Goal: Task Accomplishment & Management: Complete application form

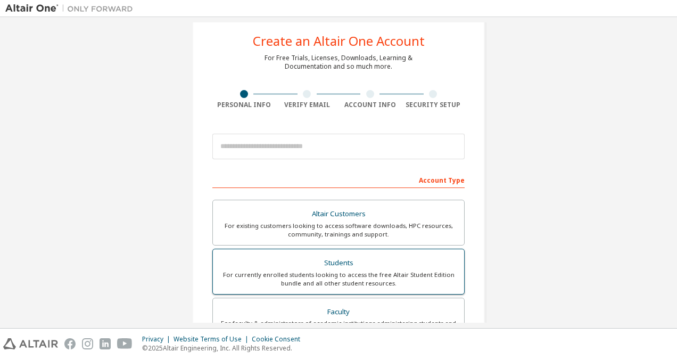
scroll to position [53, 0]
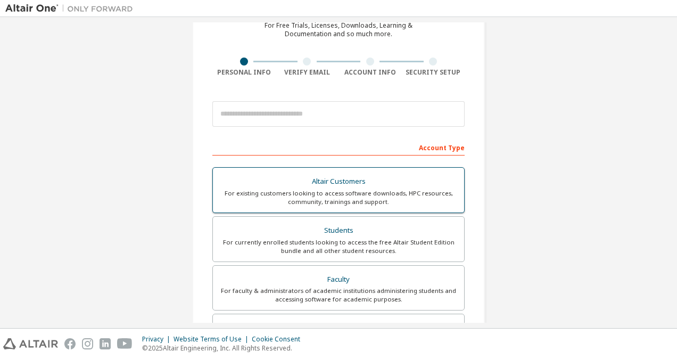
click at [329, 235] on div "Students" at bounding box center [338, 230] width 238 height 15
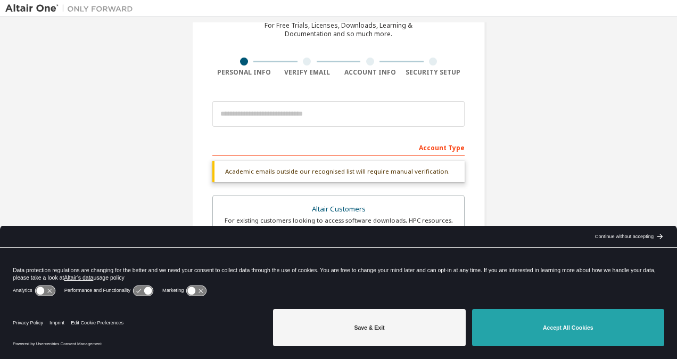
click at [582, 333] on button "Accept All Cookies" at bounding box center [568, 327] width 192 height 37
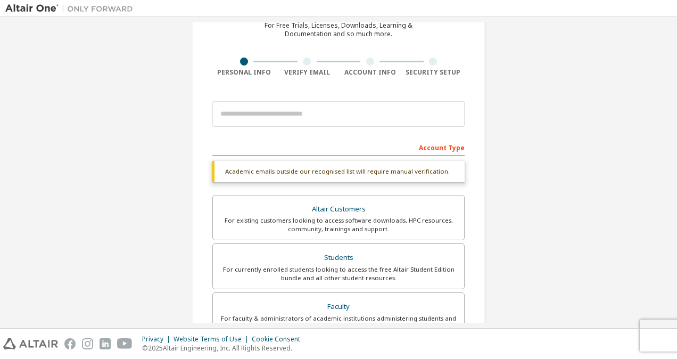
click at [330, 143] on div "Account Type" at bounding box center [338, 146] width 252 height 17
click at [320, 179] on div "Academic emails outside our recognised list will require manual verification." at bounding box center [338, 171] width 252 height 21
drag, startPoint x: 320, startPoint y: 179, endPoint x: 440, endPoint y: 143, distance: 125.5
click at [440, 143] on div "Account Type" at bounding box center [338, 146] width 252 height 17
click at [440, 144] on div "Account Type" at bounding box center [338, 146] width 252 height 17
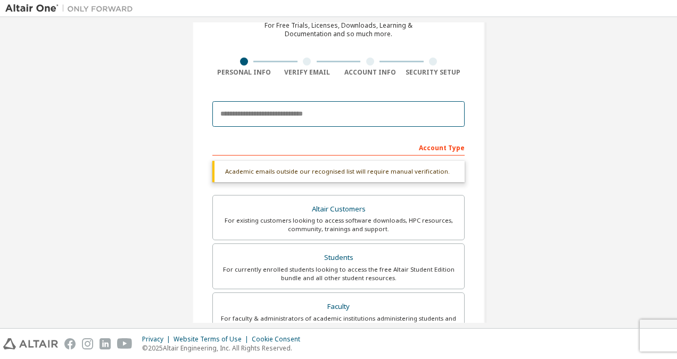
click at [238, 111] on input "email" at bounding box center [338, 114] width 252 height 26
type input "**********"
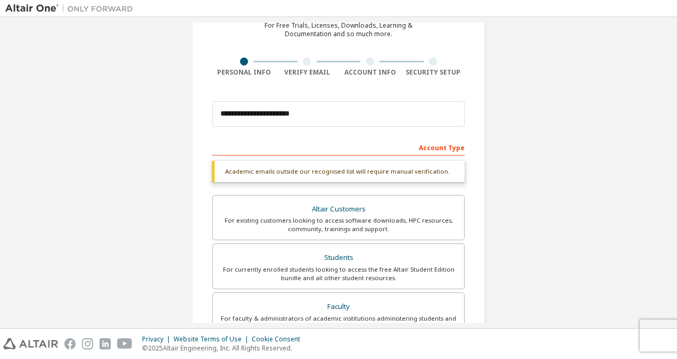
click at [371, 140] on div "Account Type" at bounding box center [338, 146] width 252 height 17
click at [350, 175] on div "Academic emails outside our recognised list will require manual verification." at bounding box center [338, 171] width 252 height 21
click at [350, 174] on div "Academic emails outside our recognised list will require manual verification. Y…" at bounding box center [338, 275] width 252 height 229
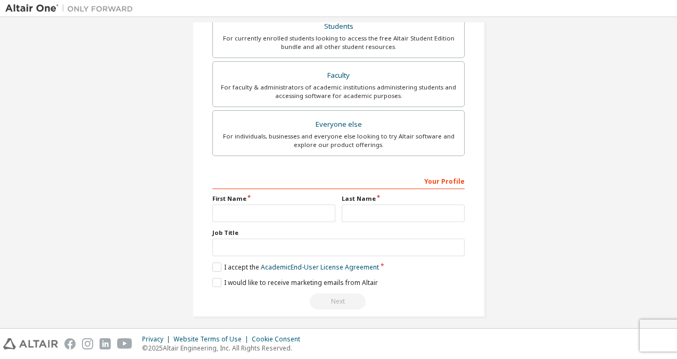
scroll to position [288, 0]
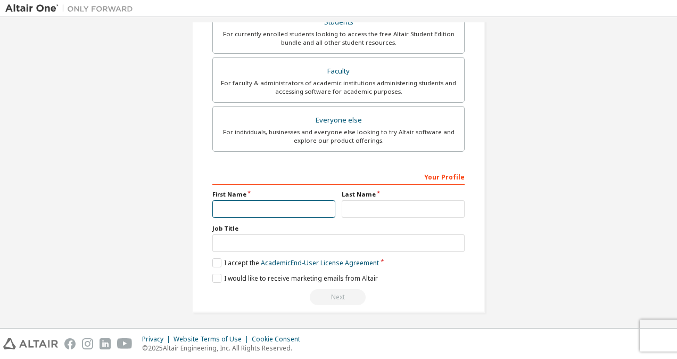
click at [274, 205] on input "text" at bounding box center [273, 209] width 123 height 18
click at [219, 205] on input "*******" at bounding box center [273, 209] width 123 height 18
type input "*******"
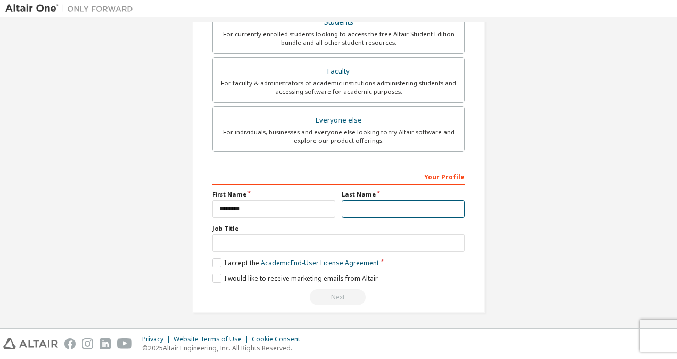
click at [368, 206] on input "text" at bounding box center [403, 209] width 123 height 18
type input "*****"
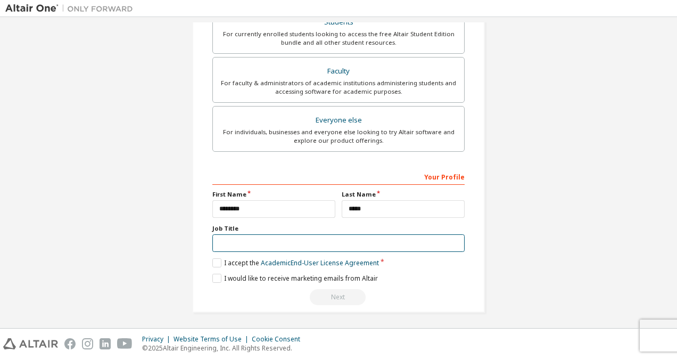
click at [266, 243] on input "text" at bounding box center [338, 243] width 252 height 18
type input "**********"
click at [213, 259] on label "I accept the Academic End-User License Agreement" at bounding box center [295, 262] width 166 height 9
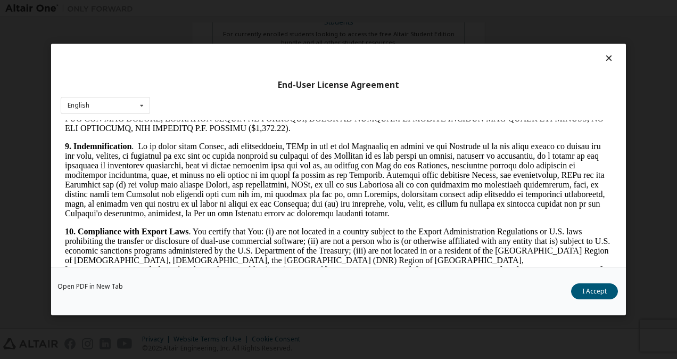
scroll to position [1756, 0]
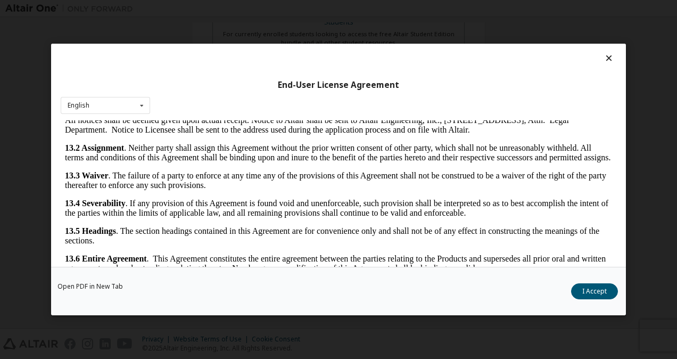
drag, startPoint x: 604, startPoint y: 136, endPoint x: 672, endPoint y: 417, distance: 288.9
click at [600, 292] on button "I Accept" at bounding box center [594, 291] width 47 height 16
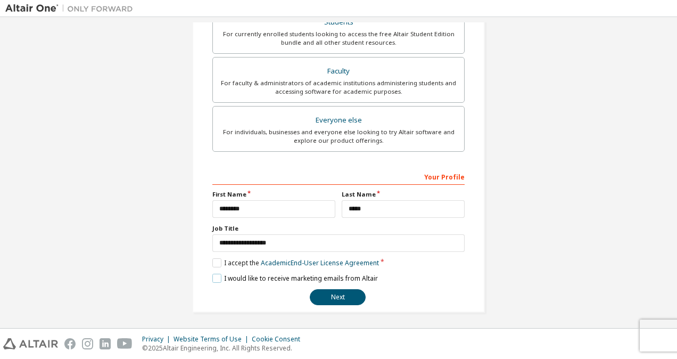
click at [216, 276] on label "I would like to receive marketing emails from Altair" at bounding box center [294, 277] width 165 height 9
click at [339, 293] on button "Next" at bounding box center [338, 297] width 56 height 16
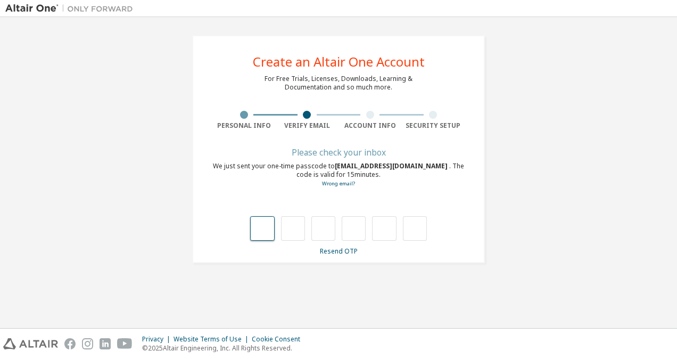
type input "*"
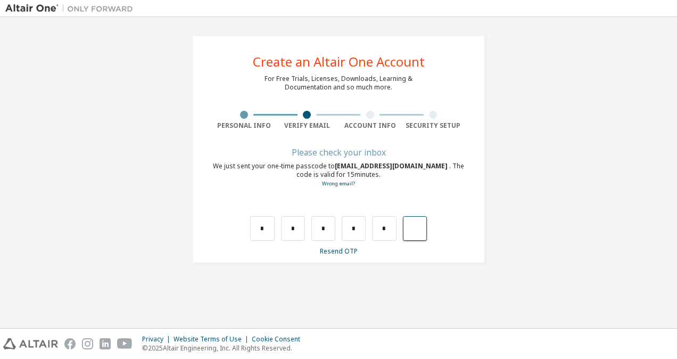
type input "*"
